Goal: Find specific page/section: Find specific page/section

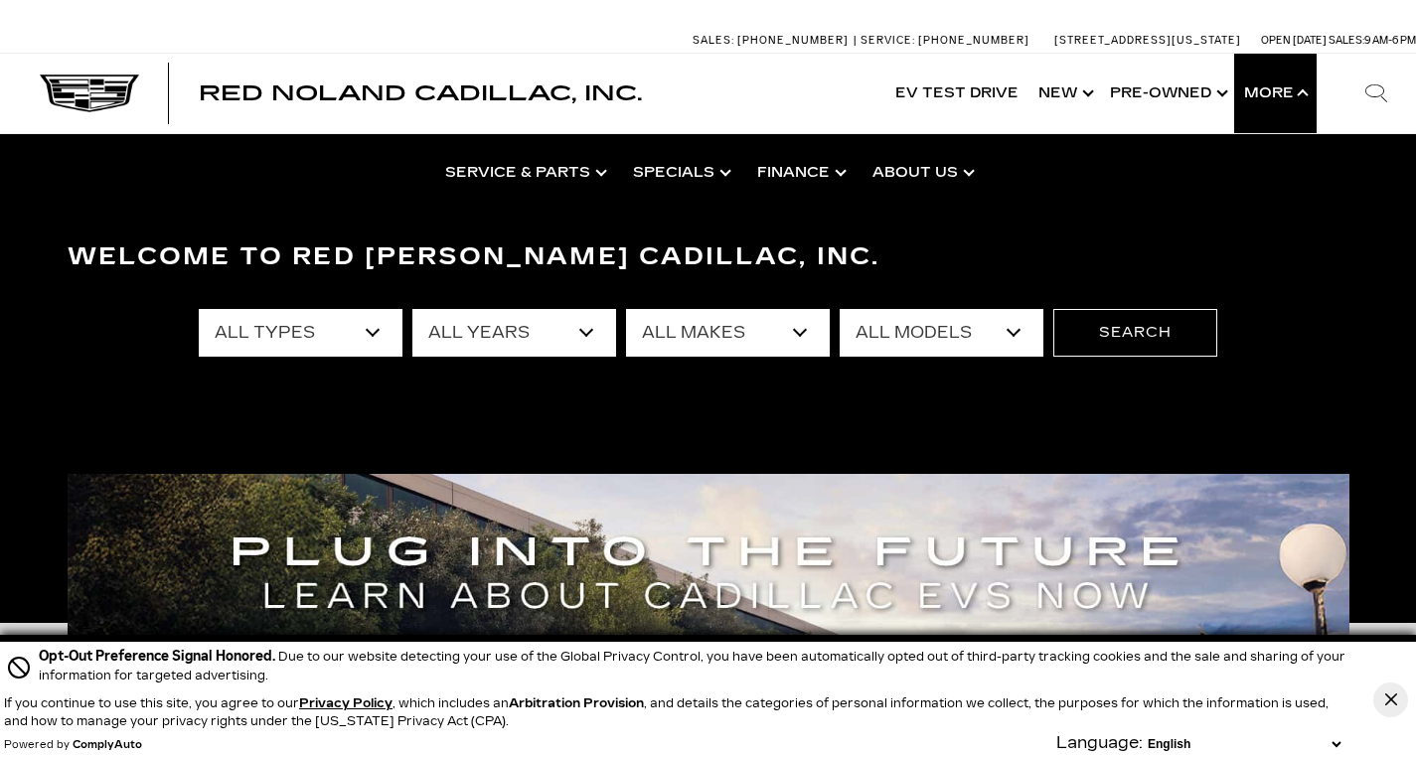
click at [1288, 96] on button "Show More" at bounding box center [1275, 93] width 82 height 79
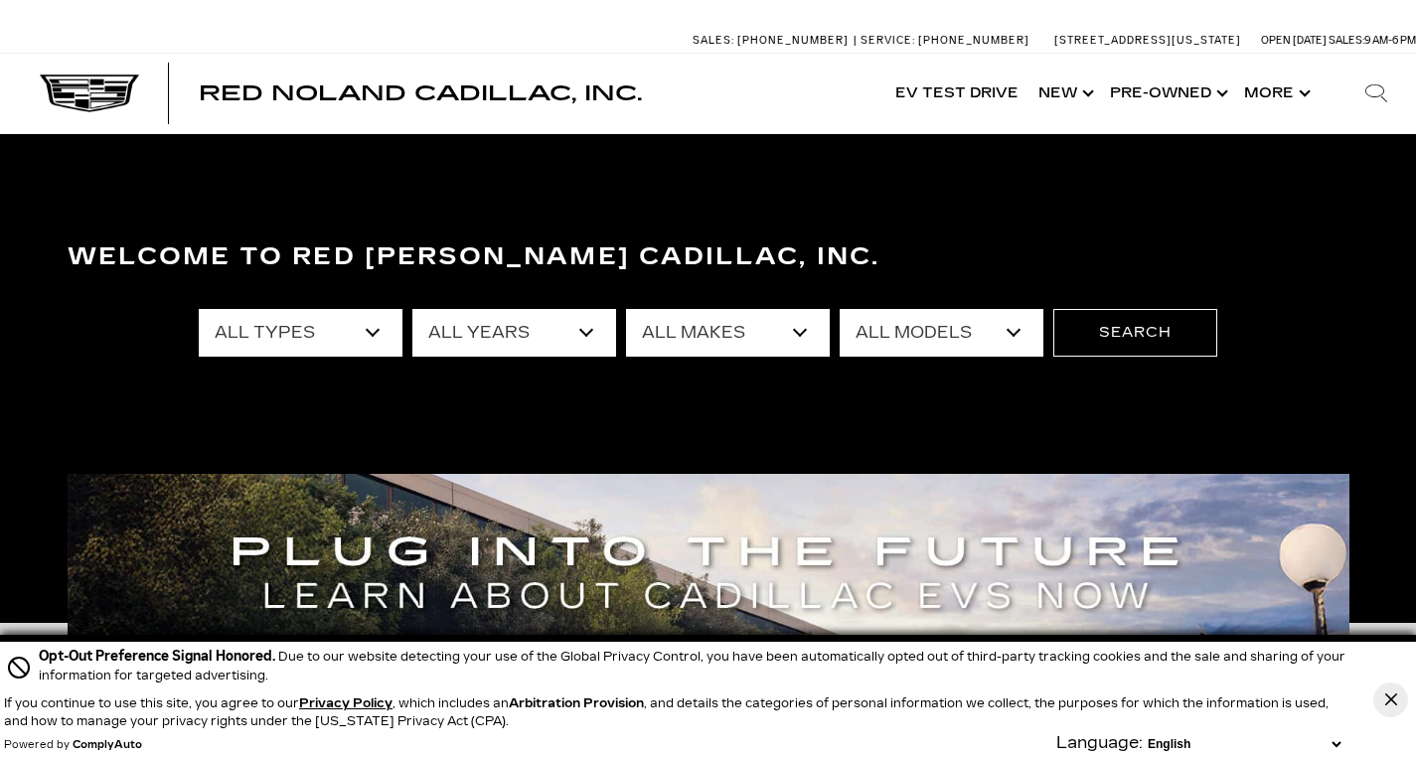
scroll to position [397, 0]
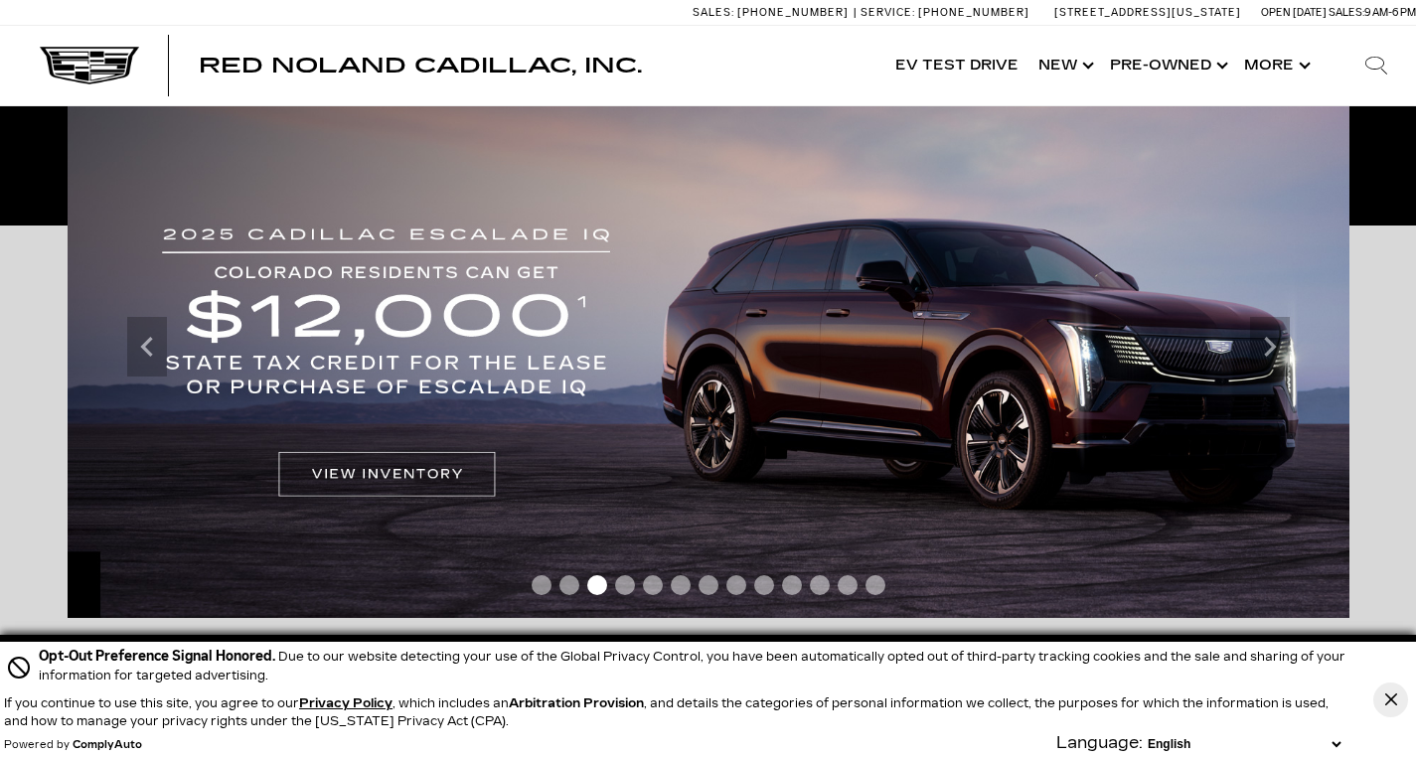
drag, startPoint x: 1390, startPoint y: 696, endPoint x: 1386, endPoint y: 677, distance: 20.3
click at [1389, 696] on icon "Close Button" at bounding box center [1391, 699] width 12 height 12
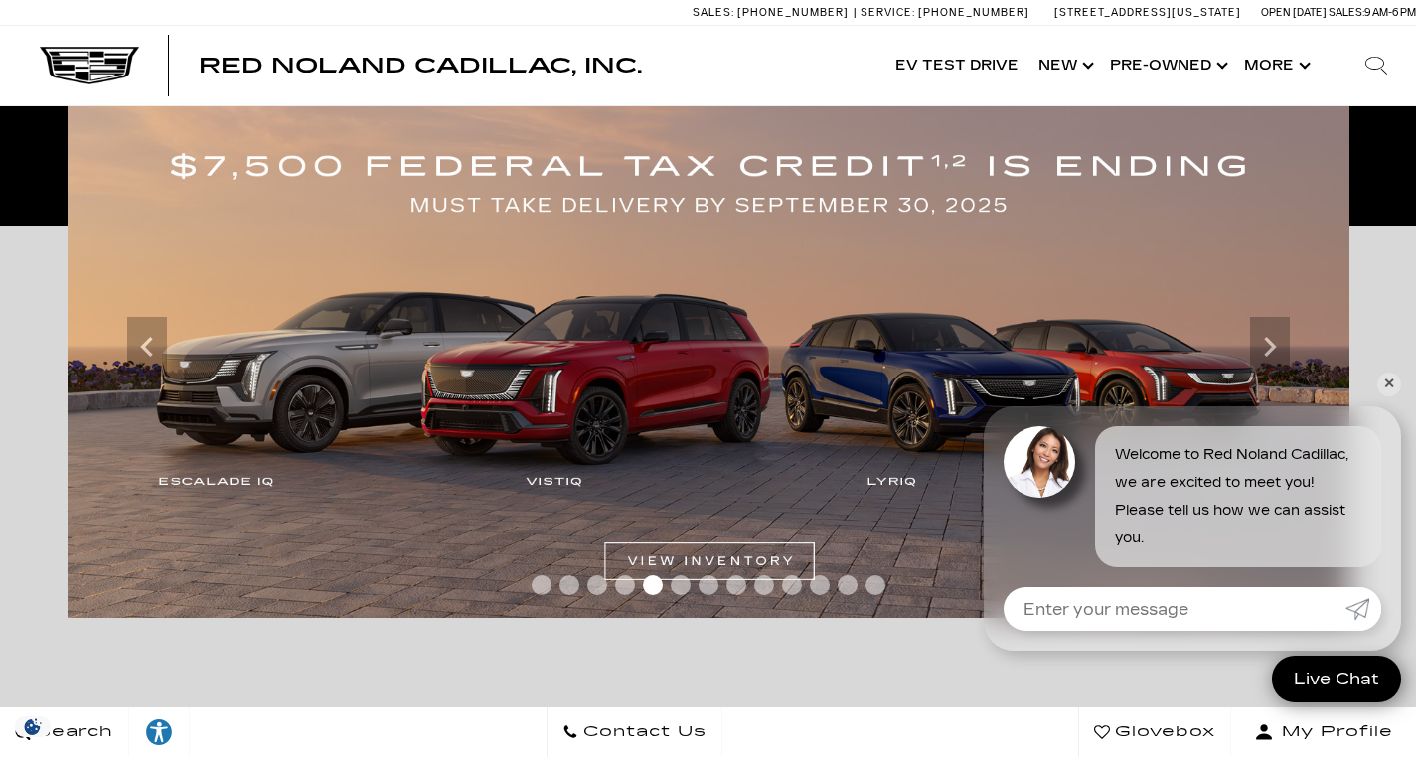
click at [1382, 383] on link "✕" at bounding box center [1389, 385] width 24 height 24
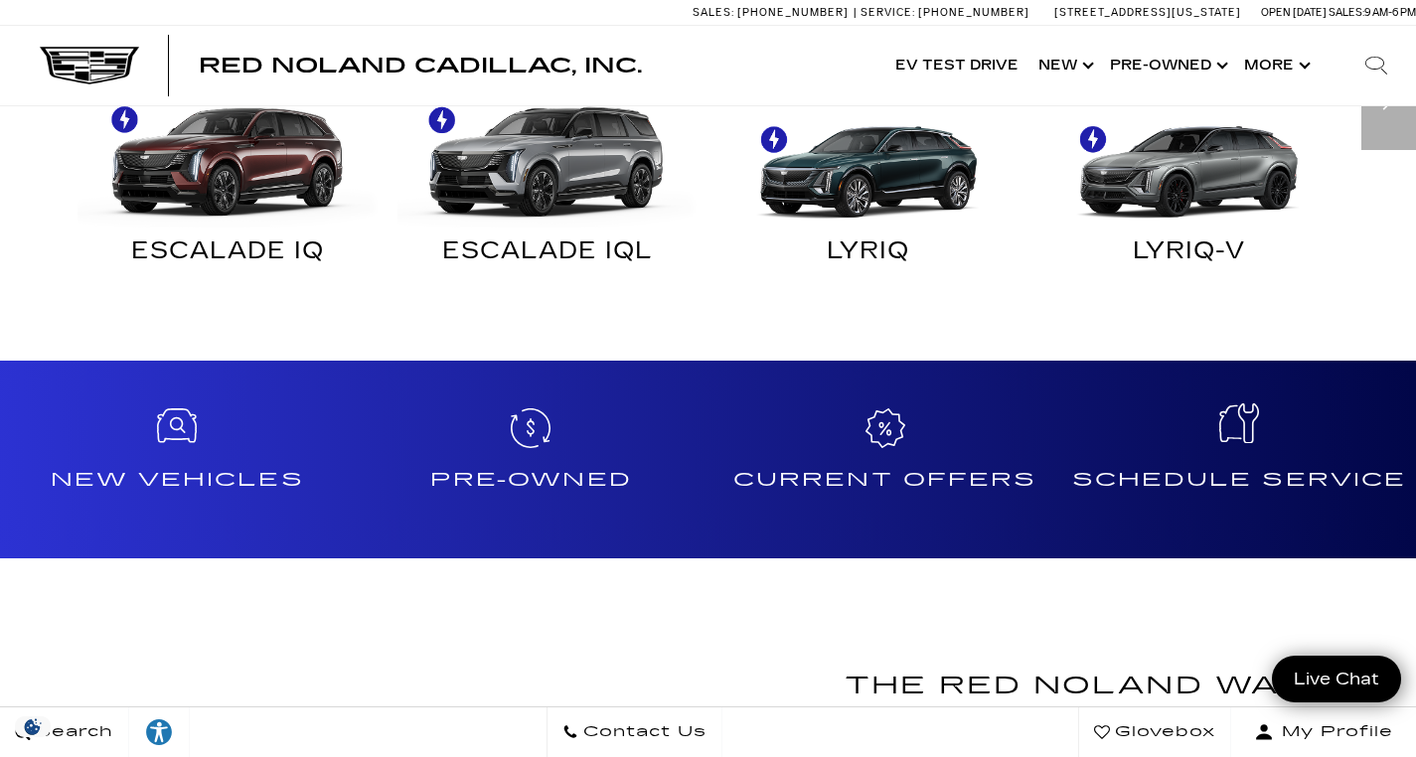
scroll to position [1987, 0]
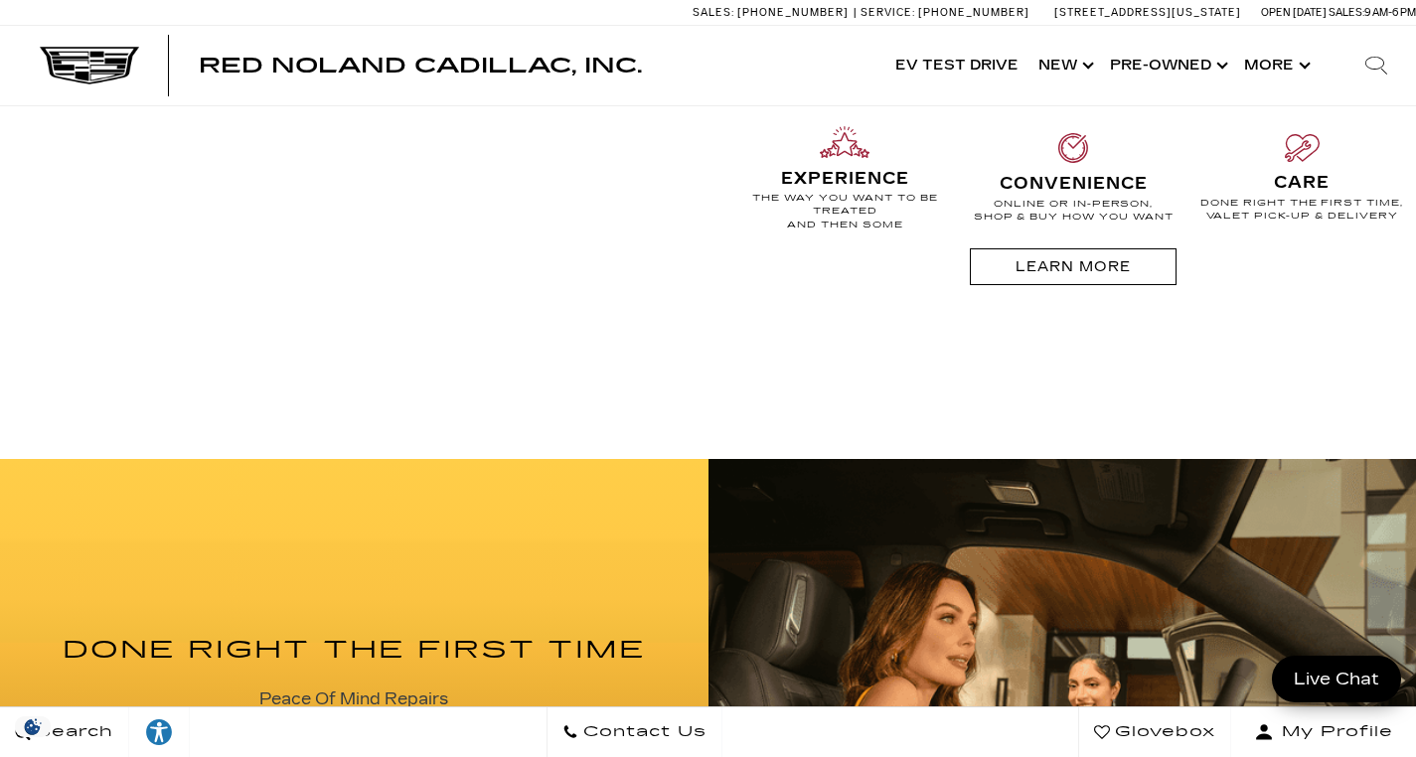
click at [706, 734] on span "Contact Us" at bounding box center [642, 732] width 128 height 28
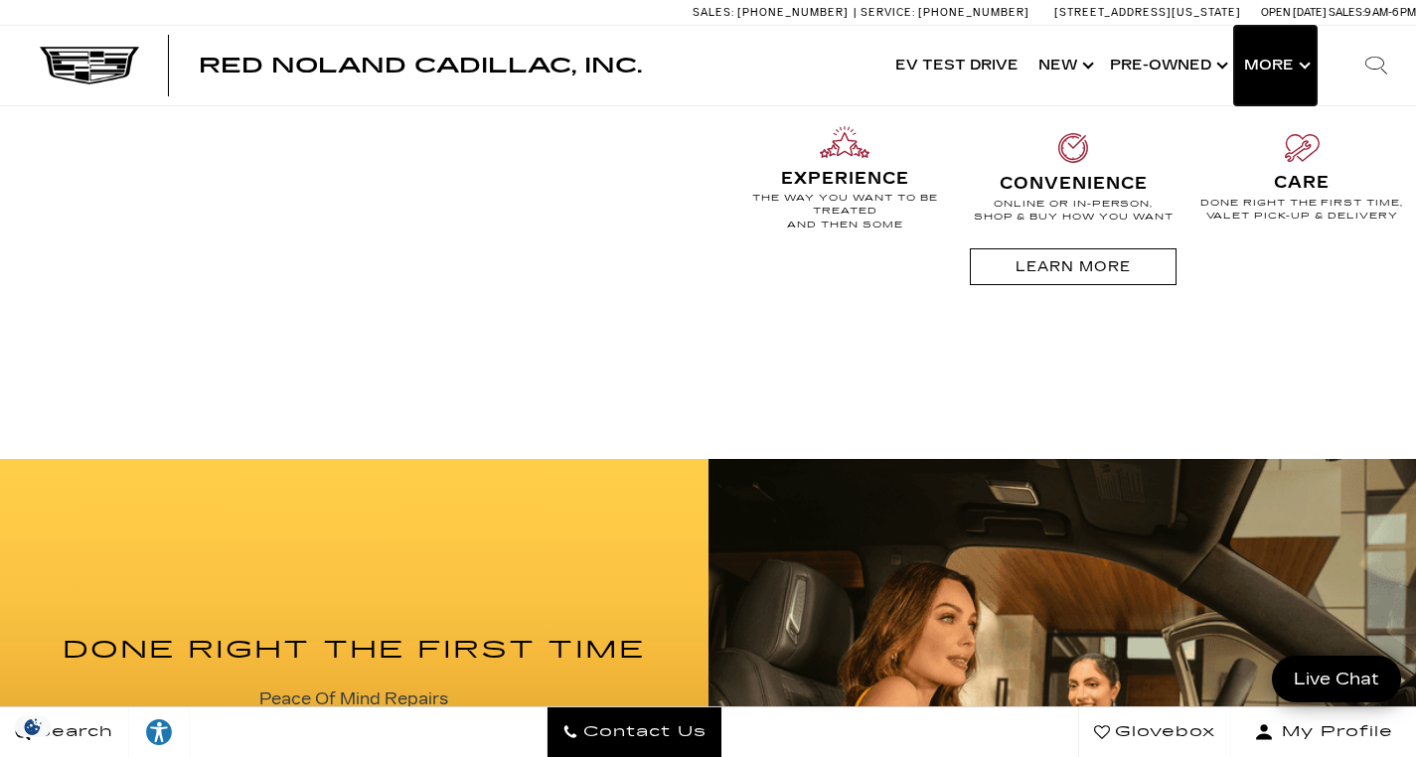
click at [1299, 67] on button "Show More" at bounding box center [1275, 65] width 82 height 79
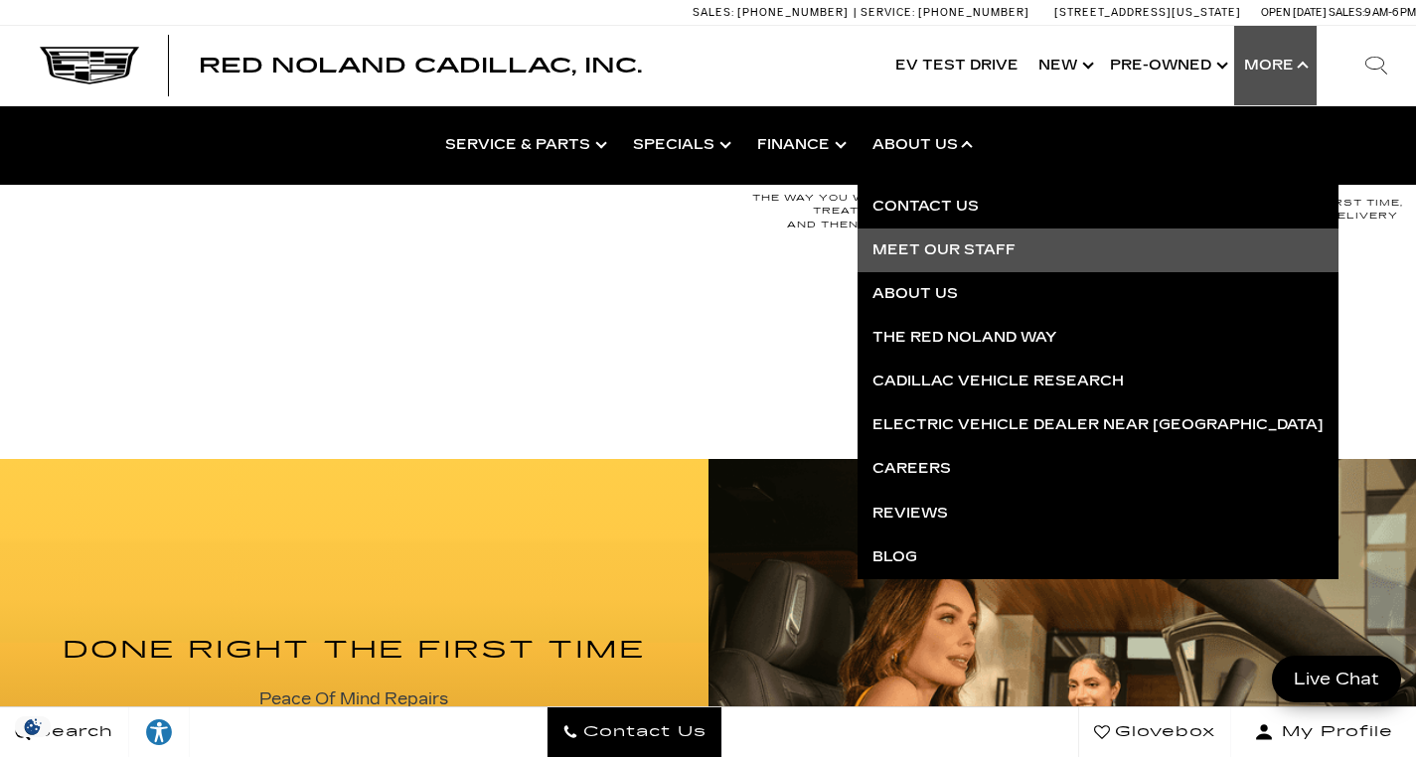
click at [907, 251] on link "Meet Our Staff" at bounding box center [1097, 250] width 481 height 44
click at [907, 249] on link "Meet Our Staff" at bounding box center [1097, 250] width 481 height 44
